Goal: Task Accomplishment & Management: Manage account settings

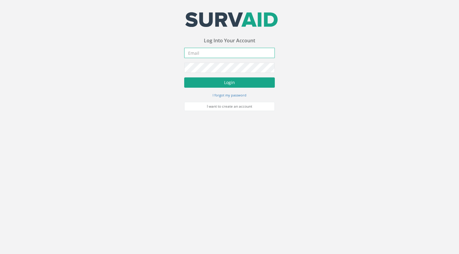
type input "[PERSON_NAME][EMAIL_ADDRESS][PERSON_NAME][DOMAIN_NAME]"
click at [227, 84] on button "Login" at bounding box center [229, 82] width 91 height 10
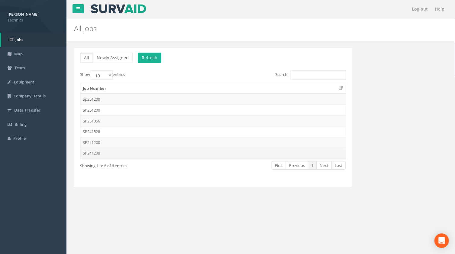
click at [91, 154] on td "SP241200" at bounding box center [212, 152] width 265 height 11
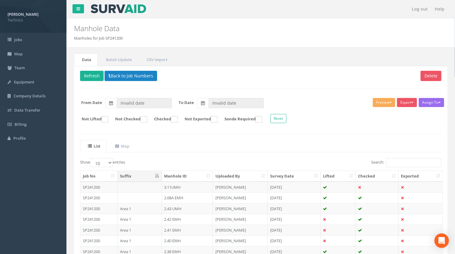
type input "[DATE]"
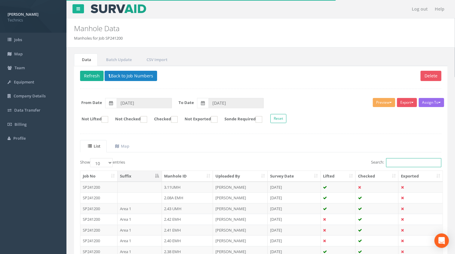
click at [395, 162] on input "Search:" at bounding box center [413, 162] width 55 height 9
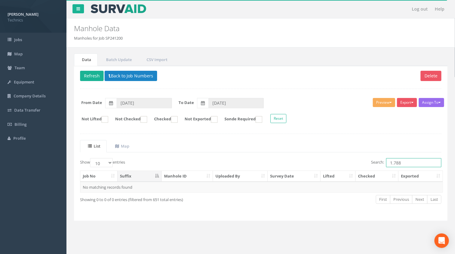
drag, startPoint x: 395, startPoint y: 162, endPoint x: 389, endPoint y: 162, distance: 6.3
click at [389, 162] on input "1.788" at bounding box center [413, 162] width 55 height 9
type input "1.788"
click at [132, 75] on button "Back to Job Numbers" at bounding box center [131, 76] width 53 height 10
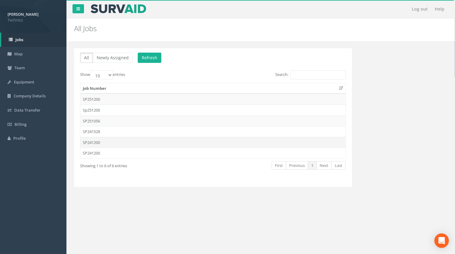
click at [94, 142] on td "SP241200" at bounding box center [212, 142] width 265 height 11
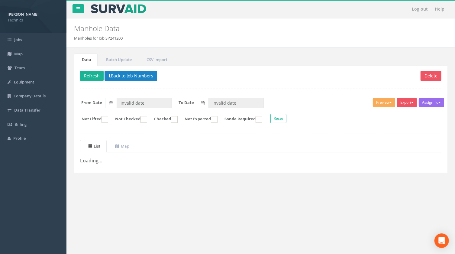
click at [142, 187] on div "Data Batch Update CSV Import Delete Refresh Back to Job Numbers Assign To No Co…" at bounding box center [260, 119] width 379 height 145
click at [127, 74] on button "Back to Job Numbers" at bounding box center [131, 76] width 53 height 10
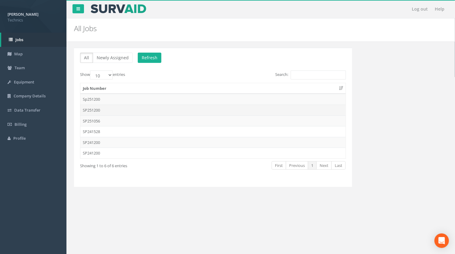
click at [98, 109] on td "SP251200" at bounding box center [212, 110] width 265 height 11
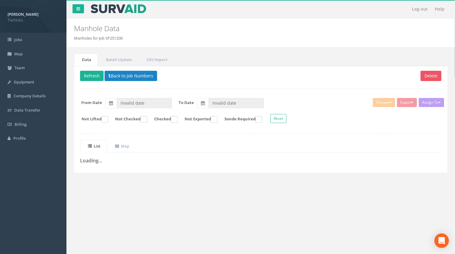
type input "[DATE]"
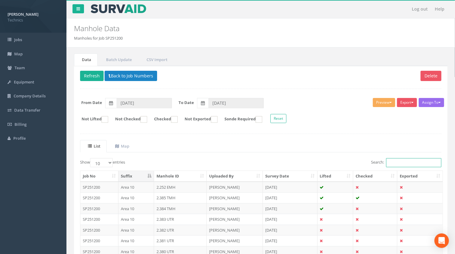
click at [402, 164] on input "Search:" at bounding box center [413, 162] width 55 height 9
paste input "1.788"
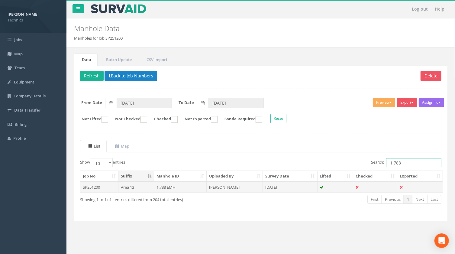
type input "1.788"
click at [162, 186] on td "1.788 EMH" at bounding box center [180, 187] width 53 height 11
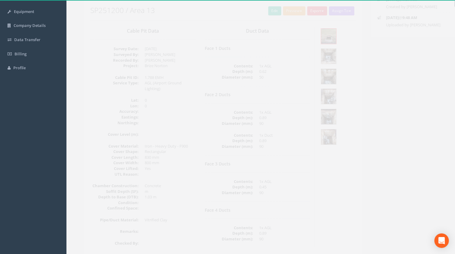
scroll to position [82, 0]
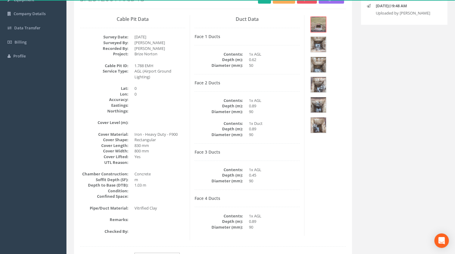
drag, startPoint x: 352, startPoint y: 185, endPoint x: 357, endPoint y: 184, distance: 5.2
click at [352, 185] on div "Back to SP251200 Manholes Back to Map Assign To No Companies Added Export Techn…" at bounding box center [212, 145] width 287 height 358
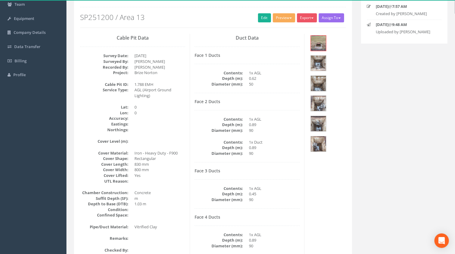
scroll to position [55, 0]
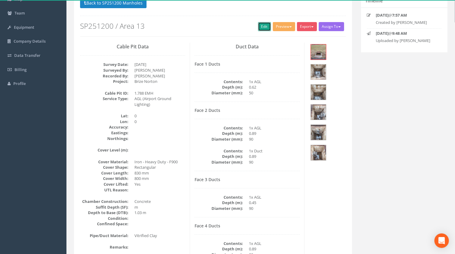
click at [260, 28] on link "Edit" at bounding box center [264, 26] width 13 height 9
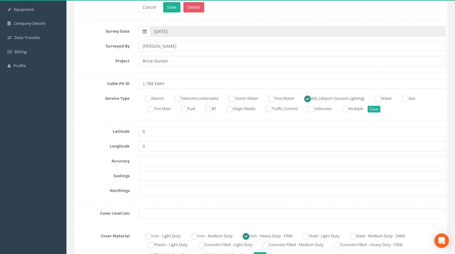
scroll to position [82, 0]
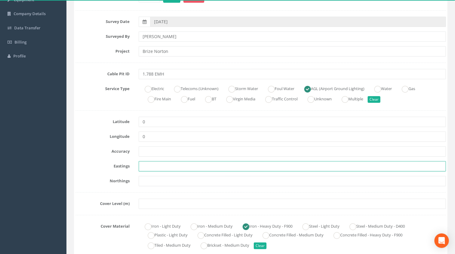
click at [148, 163] on input "text" at bounding box center [292, 166] width 307 height 10
paste input "430162.1870"
type input "430162.1870"
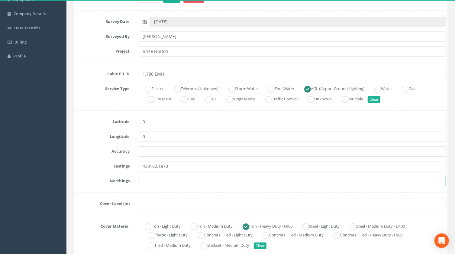
click at [145, 178] on input "text" at bounding box center [292, 181] width 307 height 10
paste input "206198.8670"
type input "206198.8670"
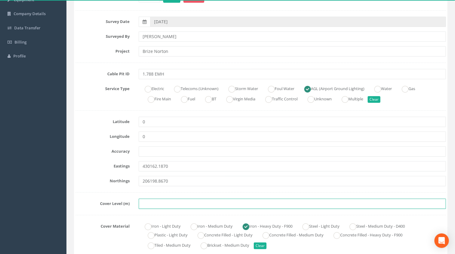
click at [144, 204] on input "text" at bounding box center [292, 203] width 307 height 10
paste input "75.9950"
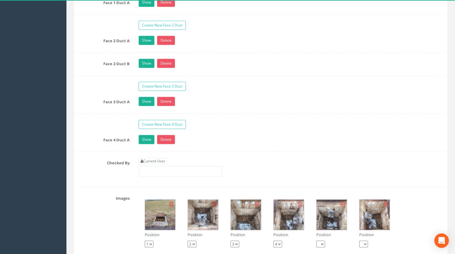
scroll to position [604, 0]
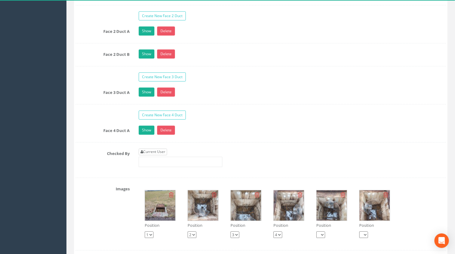
type input "75.9950"
click at [158, 152] on link "Current User" at bounding box center [153, 152] width 28 height 7
type input "[PERSON_NAME]"
click at [203, 203] on img at bounding box center [203, 205] width 30 height 30
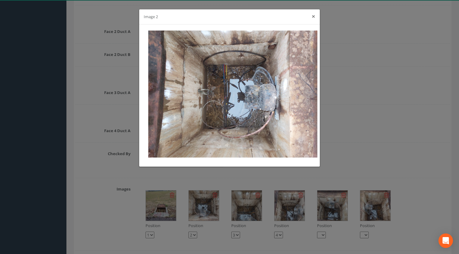
click at [313, 17] on button "×" at bounding box center [314, 16] width 4 height 6
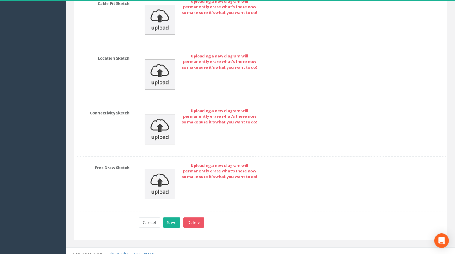
scroll to position [1003, 0]
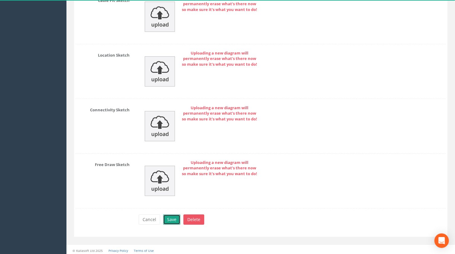
click at [169, 218] on button "Save" at bounding box center [171, 219] width 17 height 10
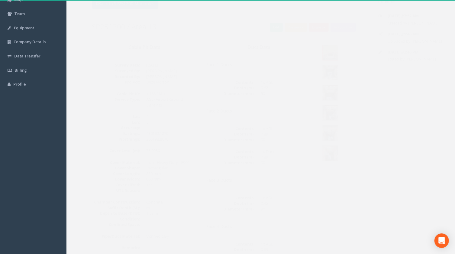
scroll to position [0, 0]
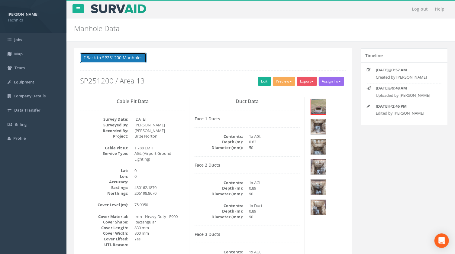
click at [117, 58] on button "Back to SP251200 Manholes" at bounding box center [113, 58] width 66 height 10
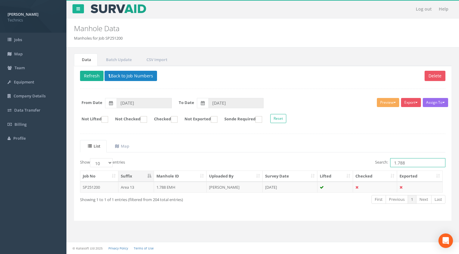
click at [406, 162] on input "1.788" at bounding box center [417, 162] width 55 height 9
type input "1.789"
click at [169, 186] on td "1.789 EMH" at bounding box center [180, 187] width 53 height 11
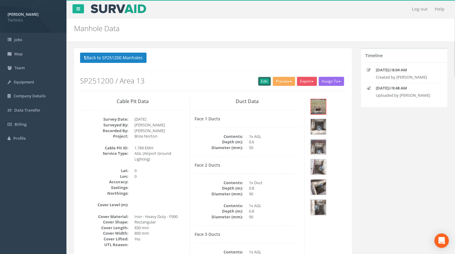
click at [263, 83] on link "Edit" at bounding box center [264, 81] width 13 height 9
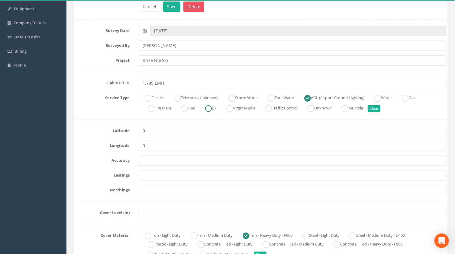
scroll to position [82, 0]
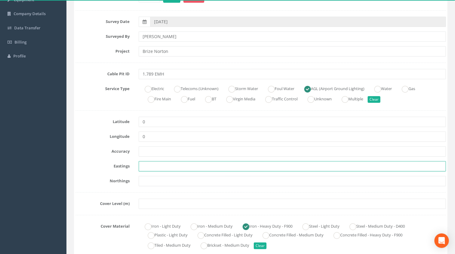
click at [157, 166] on input "text" at bounding box center [292, 166] width 307 height 10
paste input "430183.4350"
type input "430183.4350"
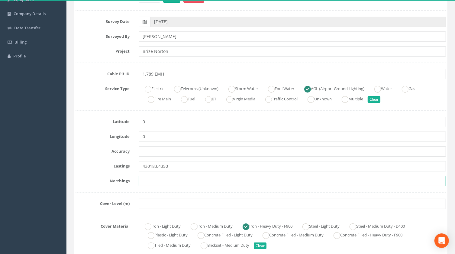
click at [150, 183] on input "text" at bounding box center [292, 181] width 307 height 10
paste input "206205.1080"
type input "206205.1080"
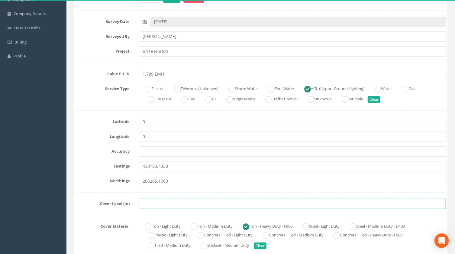
click at [152, 204] on input "text" at bounding box center [292, 203] width 307 height 10
paste input "75.9660"
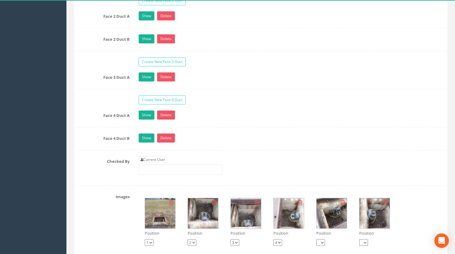
scroll to position [631, 0]
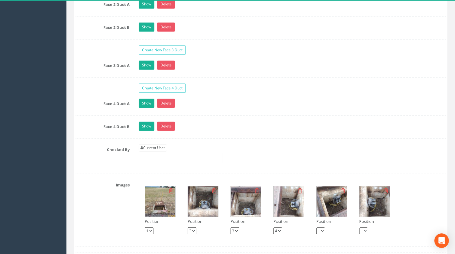
type input "75.9660"
click at [153, 145] on link "Current User" at bounding box center [153, 147] width 28 height 7
type input "[PERSON_NAME]"
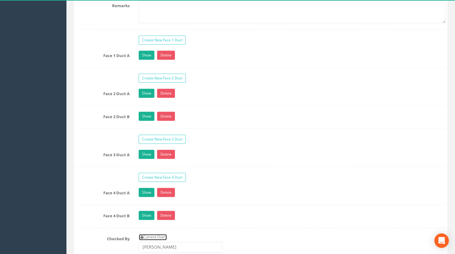
scroll to position [522, 0]
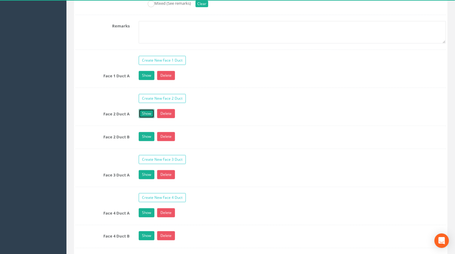
click at [149, 113] on link "Show" at bounding box center [147, 113] width 16 height 9
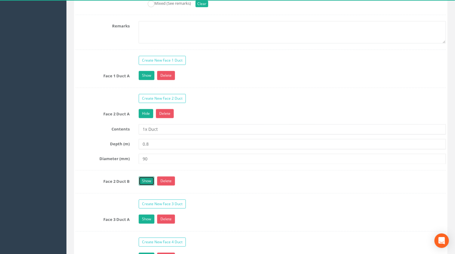
click at [149, 180] on link "Show" at bounding box center [147, 180] width 16 height 9
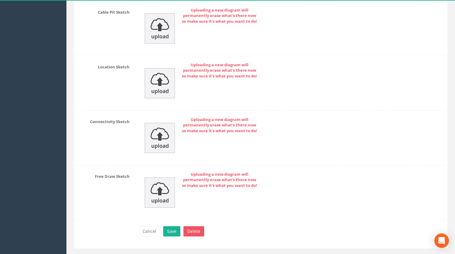
scroll to position [1115, 0]
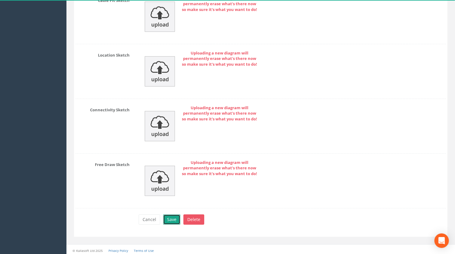
click at [172, 218] on button "Save" at bounding box center [171, 219] width 17 height 10
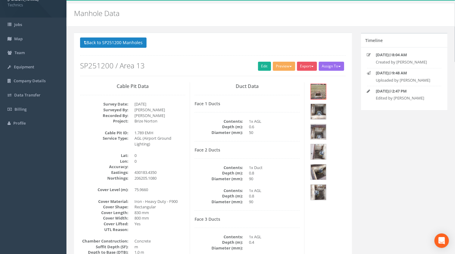
scroll to position [0, 0]
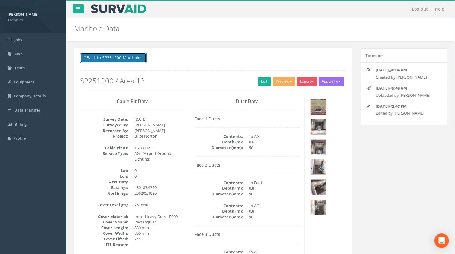
click at [137, 57] on button "Back to SP251200 Manholes" at bounding box center [113, 58] width 66 height 10
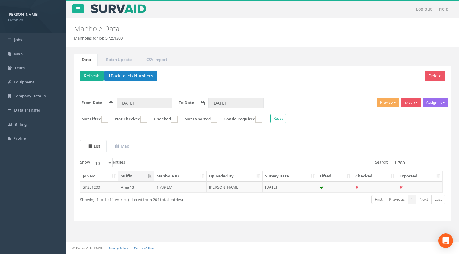
click at [409, 162] on input "1.789" at bounding box center [417, 162] width 55 height 9
type input "1.790"
click at [162, 187] on td "1.790 EMH" at bounding box center [180, 187] width 53 height 11
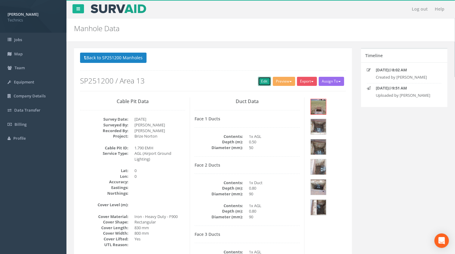
click at [263, 81] on link "Edit" at bounding box center [264, 81] width 13 height 9
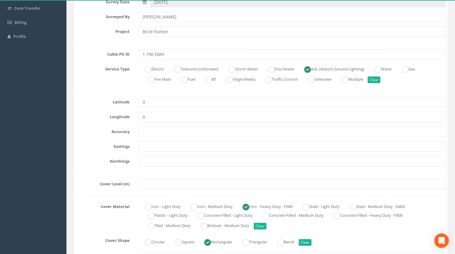
scroll to position [110, 0]
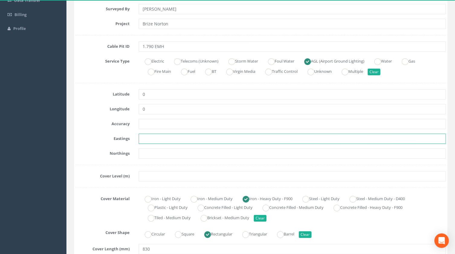
click at [152, 140] on input "text" at bounding box center [292, 139] width 307 height 10
paste input "430207.7490"
type input "430207.7490"
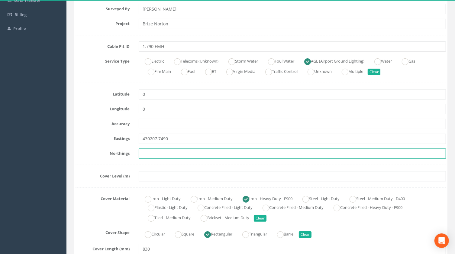
click at [143, 153] on input "text" at bounding box center [292, 153] width 307 height 10
paste input "206212.7240"
type input "206212.7240"
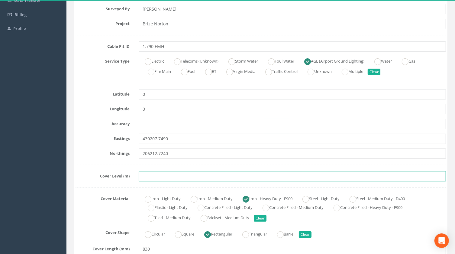
click at [149, 175] on input "text" at bounding box center [292, 176] width 307 height 10
paste input "75.9550"
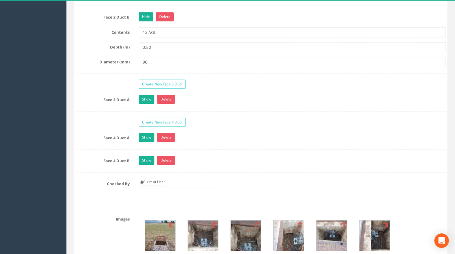
scroll to position [686, 0]
type input "75.9550"
click at [159, 181] on link "Current User" at bounding box center [153, 181] width 28 height 7
type input "[PERSON_NAME]"
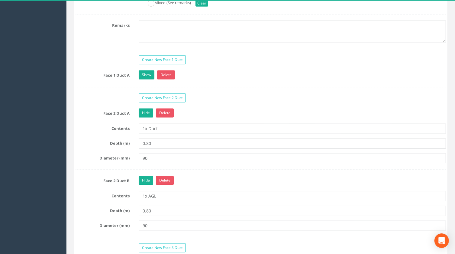
scroll to position [522, 0]
click at [147, 76] on link "Show" at bounding box center [147, 75] width 16 height 9
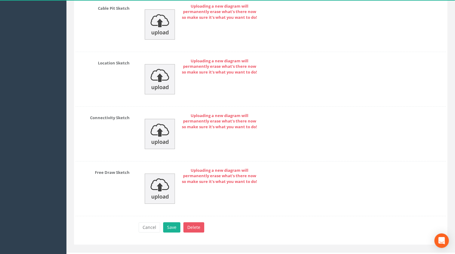
scroll to position [1159, 0]
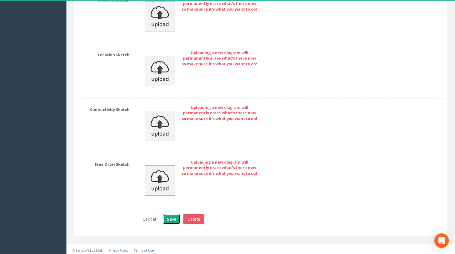
click at [170, 218] on button "Save" at bounding box center [171, 219] width 17 height 10
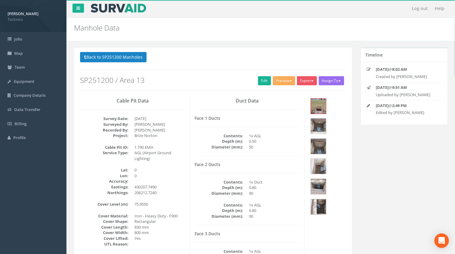
scroll to position [0, 0]
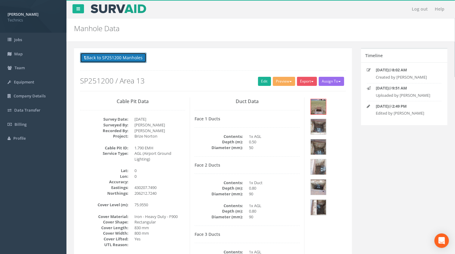
click at [131, 55] on button "Back to SP251200 Manholes" at bounding box center [113, 58] width 66 height 10
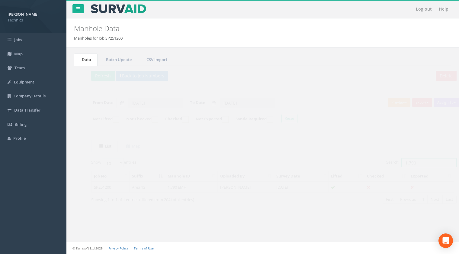
click at [409, 162] on input "1.790" at bounding box center [417, 162] width 55 height 9
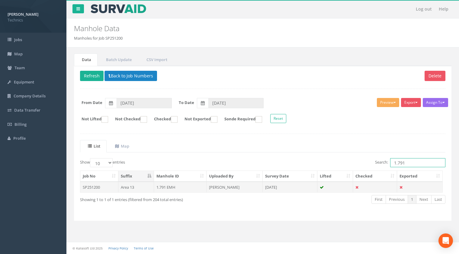
type input "1.791"
click at [163, 187] on td "1.791 EMH" at bounding box center [180, 187] width 53 height 11
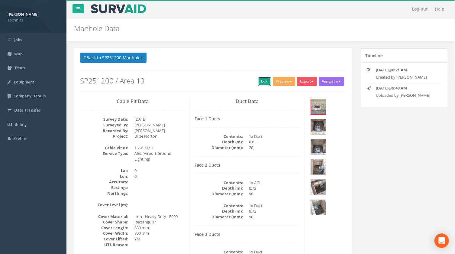
click at [264, 82] on link "Edit" at bounding box center [264, 81] width 13 height 9
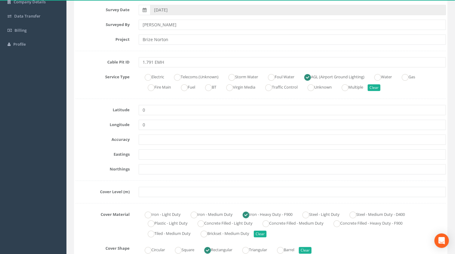
scroll to position [110, 0]
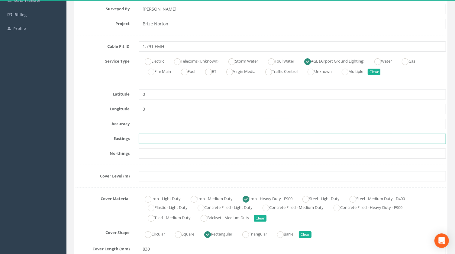
click at [156, 137] on input "text" at bounding box center [292, 139] width 307 height 10
paste input "430230.1640"
type input "430230.1640"
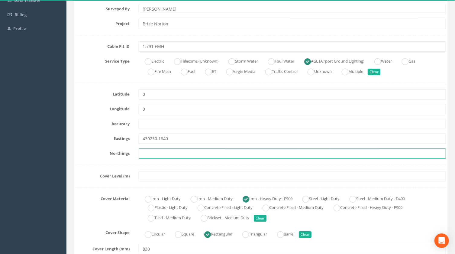
click at [150, 152] on input "text" at bounding box center [292, 153] width 307 height 10
paste input "206219.3530"
type input "206219.3530"
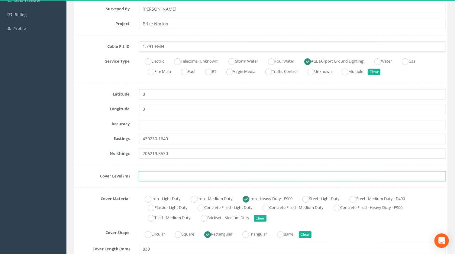
click at [156, 176] on input "text" at bounding box center [292, 176] width 307 height 10
paste input "75.9620"
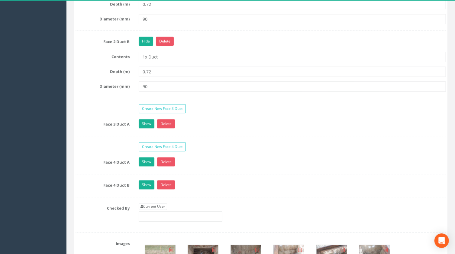
scroll to position [741, 0]
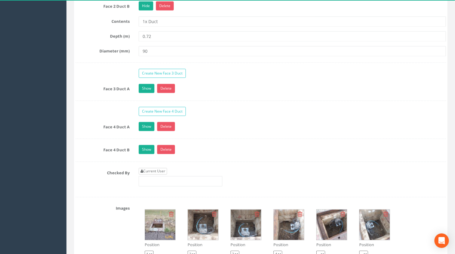
type input "75.9620"
click at [157, 168] on link "Current User" at bounding box center [153, 171] width 28 height 7
type input "[PERSON_NAME]"
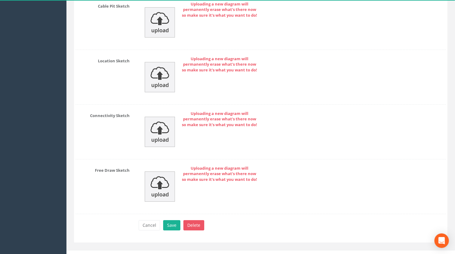
scroll to position [1159, 0]
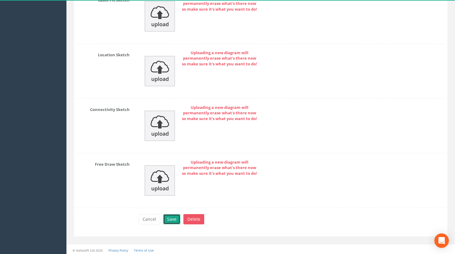
click at [169, 217] on button "Save" at bounding box center [171, 219] width 17 height 10
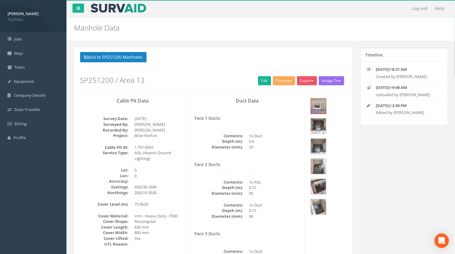
scroll to position [0, 0]
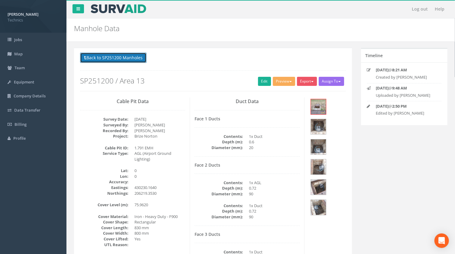
click at [121, 59] on button "Back to SP251200 Manholes" at bounding box center [113, 58] width 66 height 10
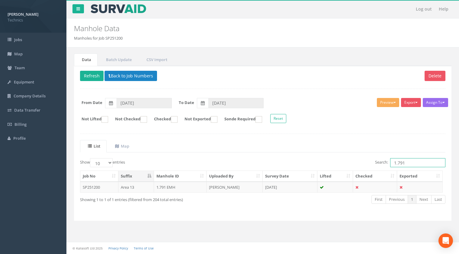
click at [406, 162] on input "1.791" at bounding box center [417, 162] width 55 height 9
click at [407, 162] on input "1.601" at bounding box center [417, 162] width 55 height 9
drag, startPoint x: 408, startPoint y: 163, endPoint x: 381, endPoint y: 163, distance: 27.2
click at [381, 163] on label "Search: 1.600" at bounding box center [410, 162] width 70 height 9
type input "1.600"
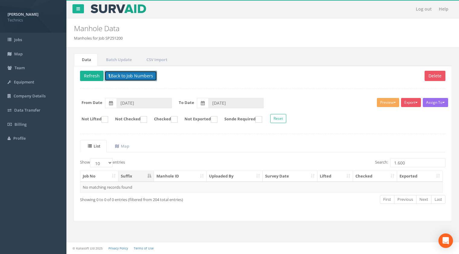
click at [140, 73] on button "Back to Job Numbers" at bounding box center [131, 76] width 53 height 10
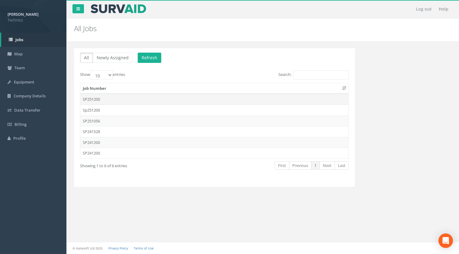
click at [95, 98] on td "SP251200" at bounding box center [214, 99] width 268 height 11
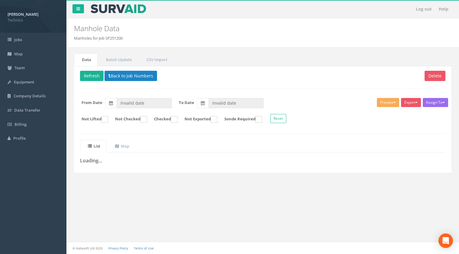
type input "[DATE]"
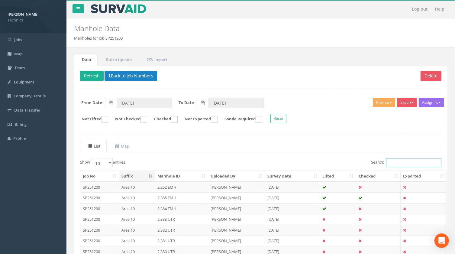
click at [391, 162] on input "Search:" at bounding box center [413, 162] width 55 height 9
paste input "1.600"
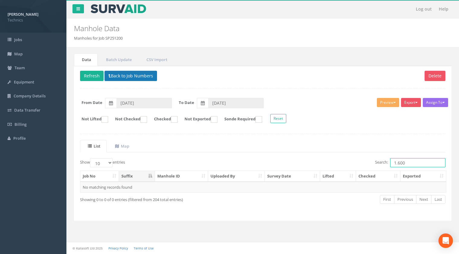
type input "1.600"
click at [122, 77] on button "Back to Job Numbers" at bounding box center [131, 76] width 53 height 10
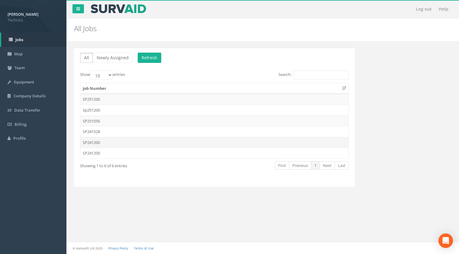
click at [95, 141] on td "SP241200" at bounding box center [214, 142] width 268 height 11
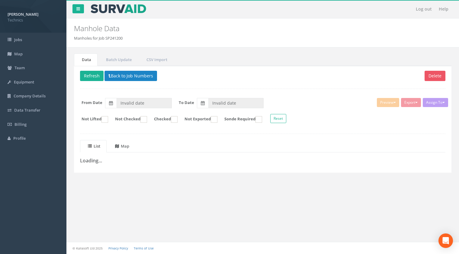
type input "[DATE]"
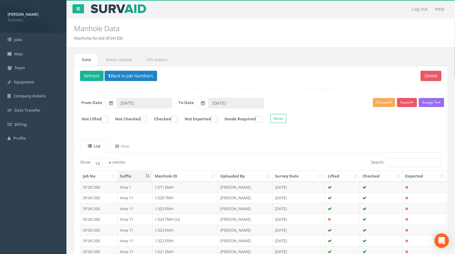
click at [388, 154] on div "List Map Show 10 25 50 100 entries Search: Job No Suffix Manhole ID Uploaded By…" at bounding box center [260, 225] width 361 height 171
click at [392, 162] on input "Search:" at bounding box center [413, 162] width 55 height 9
paste input "1.600"
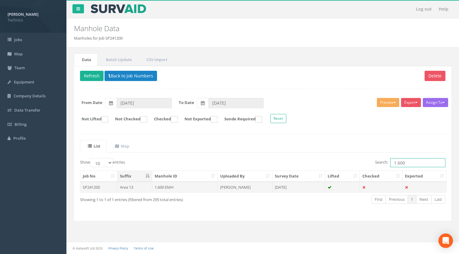
type input "1.600"
click at [159, 187] on td "1.600 EMH" at bounding box center [185, 187] width 66 height 11
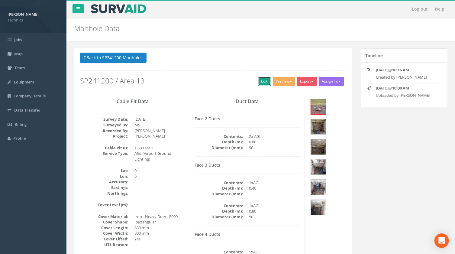
click at [262, 82] on link "Edit" at bounding box center [264, 81] width 13 height 9
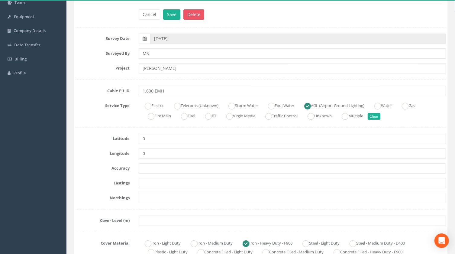
scroll to position [55, 0]
